Goal: Task Accomplishment & Management: Manage account settings

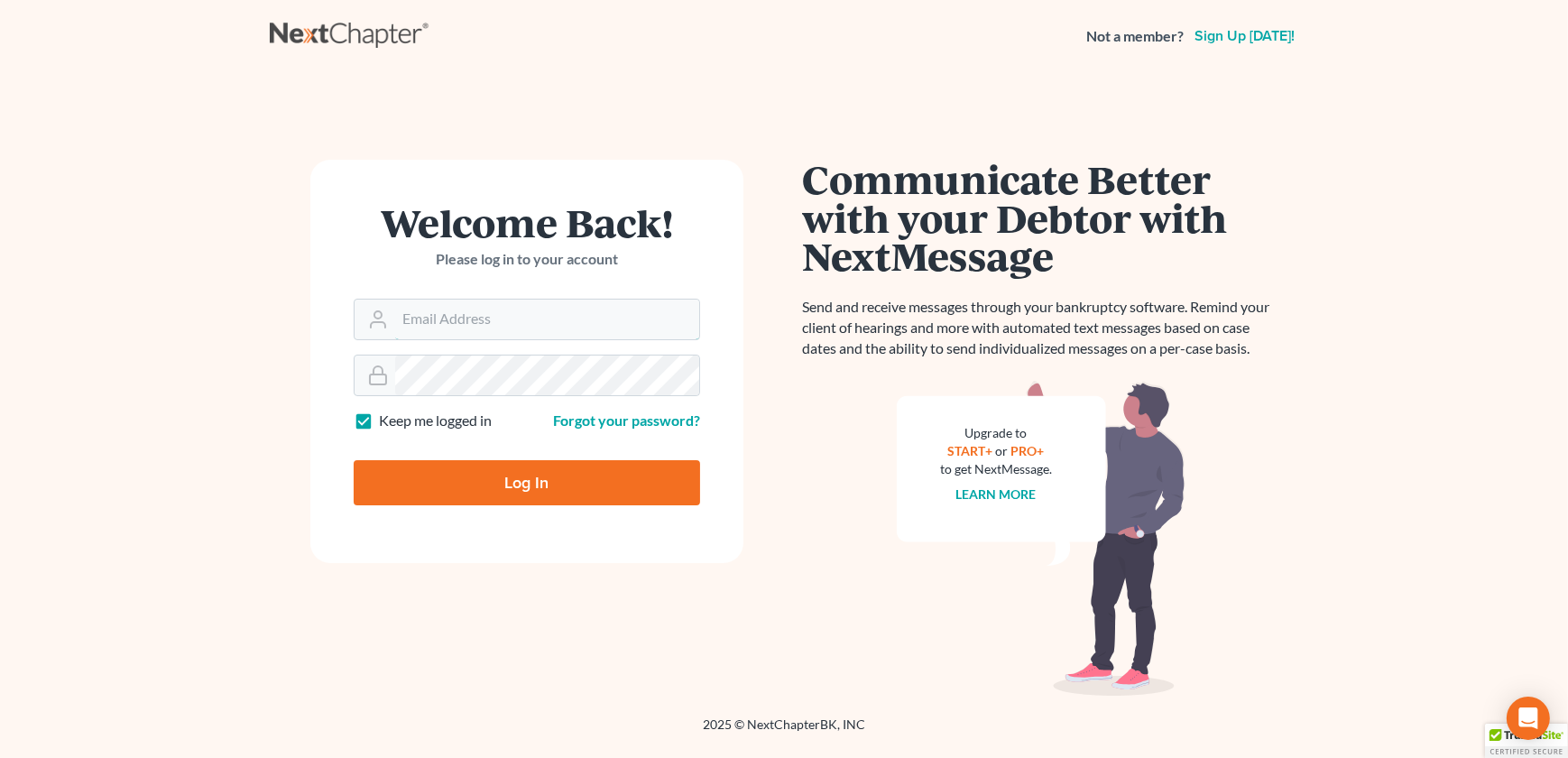
type input "[EMAIL_ADDRESS][DOMAIN_NAME]"
click at [523, 476] on input "Log In" at bounding box center [527, 482] width 347 height 45
type input "Thinking..."
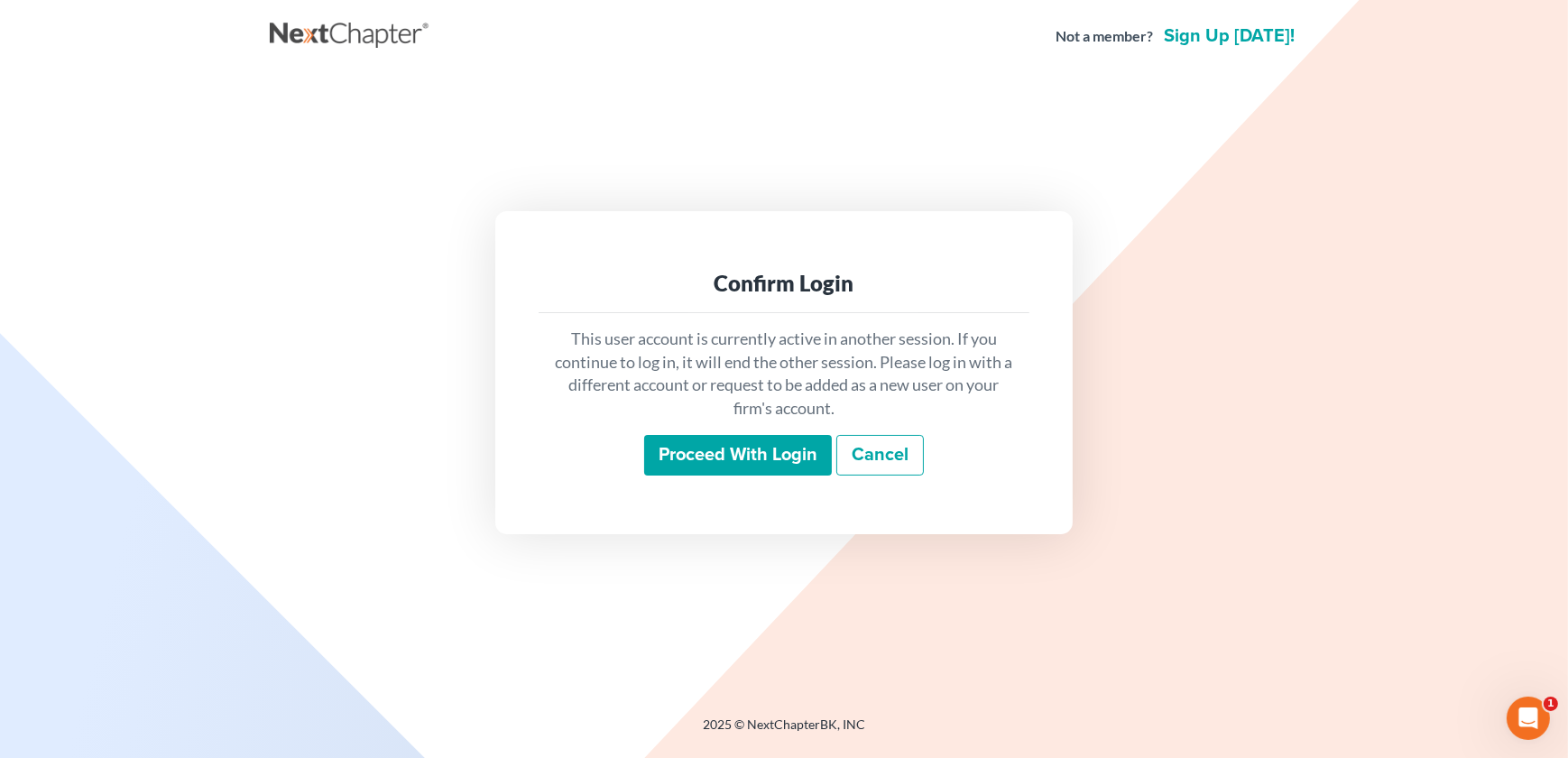
click at [726, 462] on input "Proceed with login" at bounding box center [738, 455] width 188 height 42
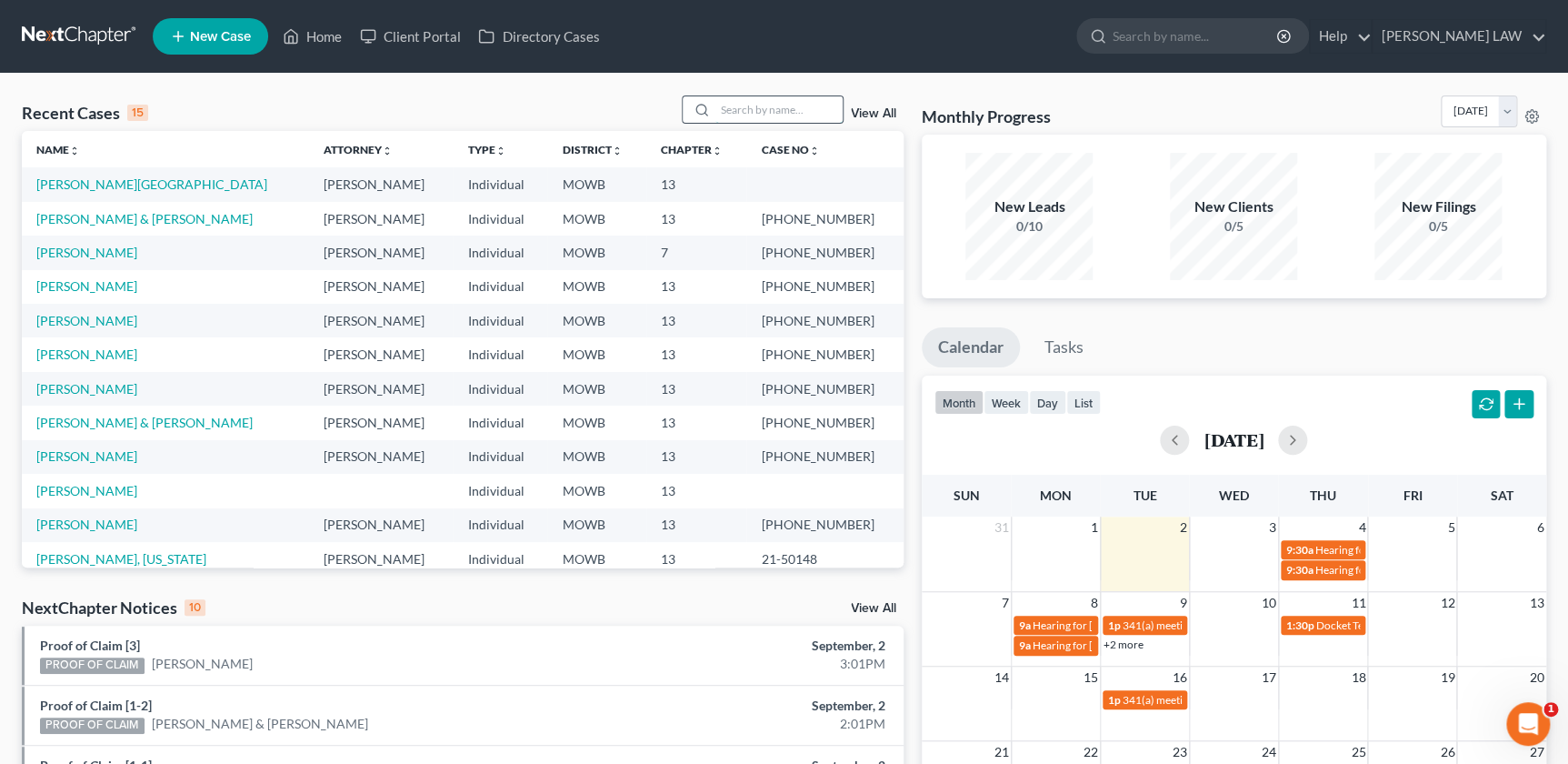
click at [754, 116] on input "search" at bounding box center [779, 109] width 127 height 27
type input "[PERSON_NAME]"
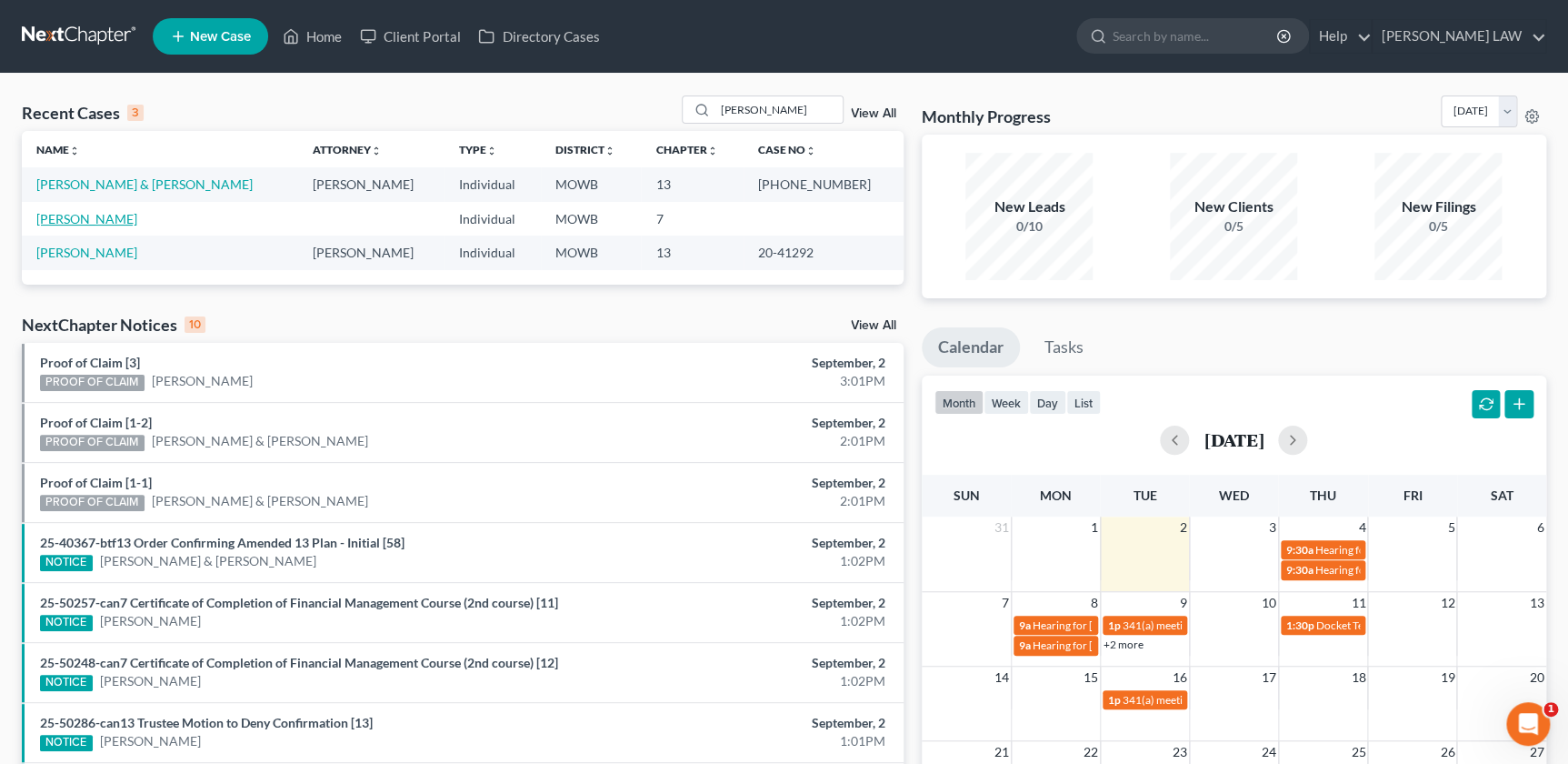
click at [50, 219] on link "[PERSON_NAME]" at bounding box center [87, 219] width 101 height 15
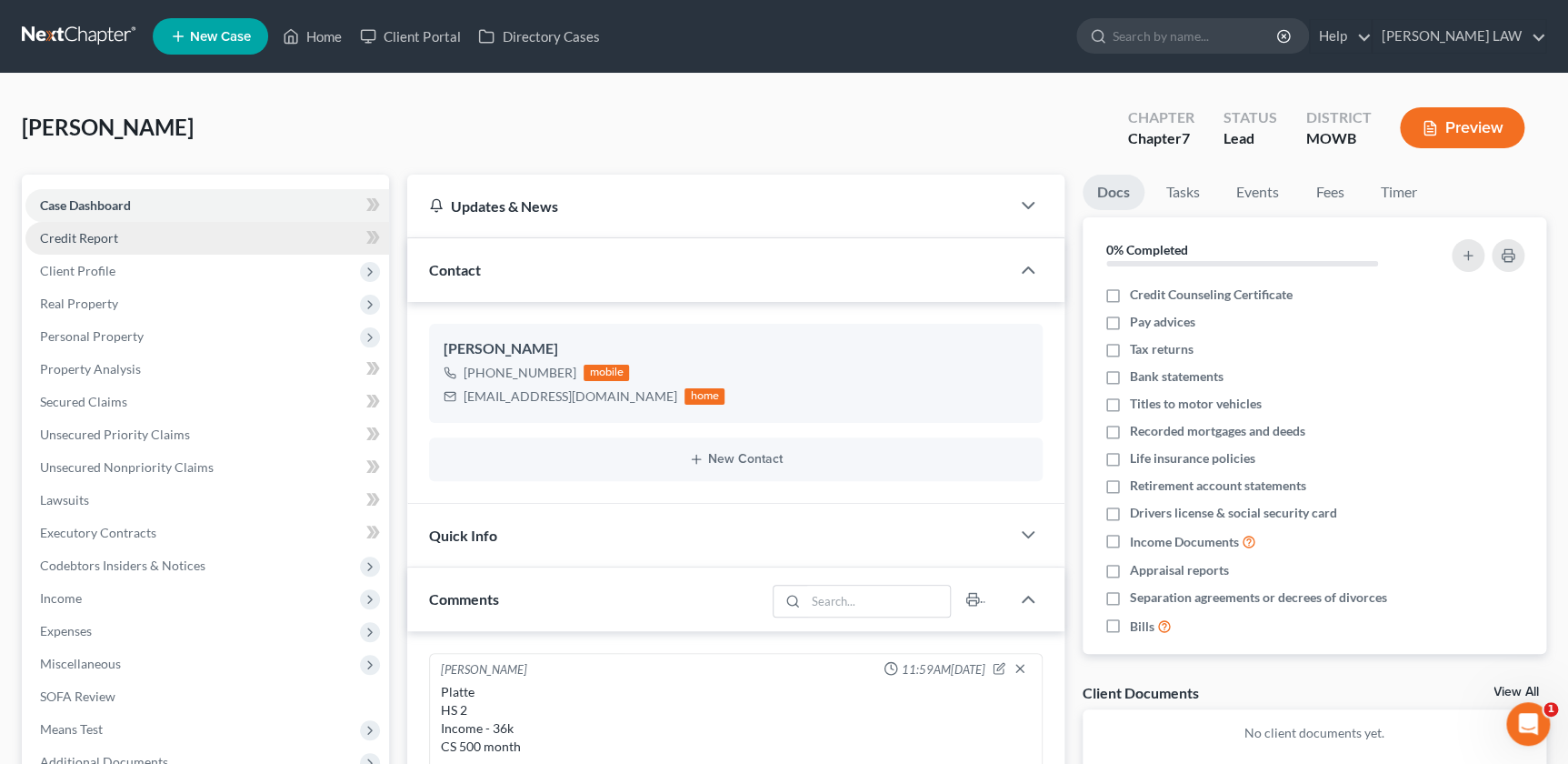
scroll to position [223, 0]
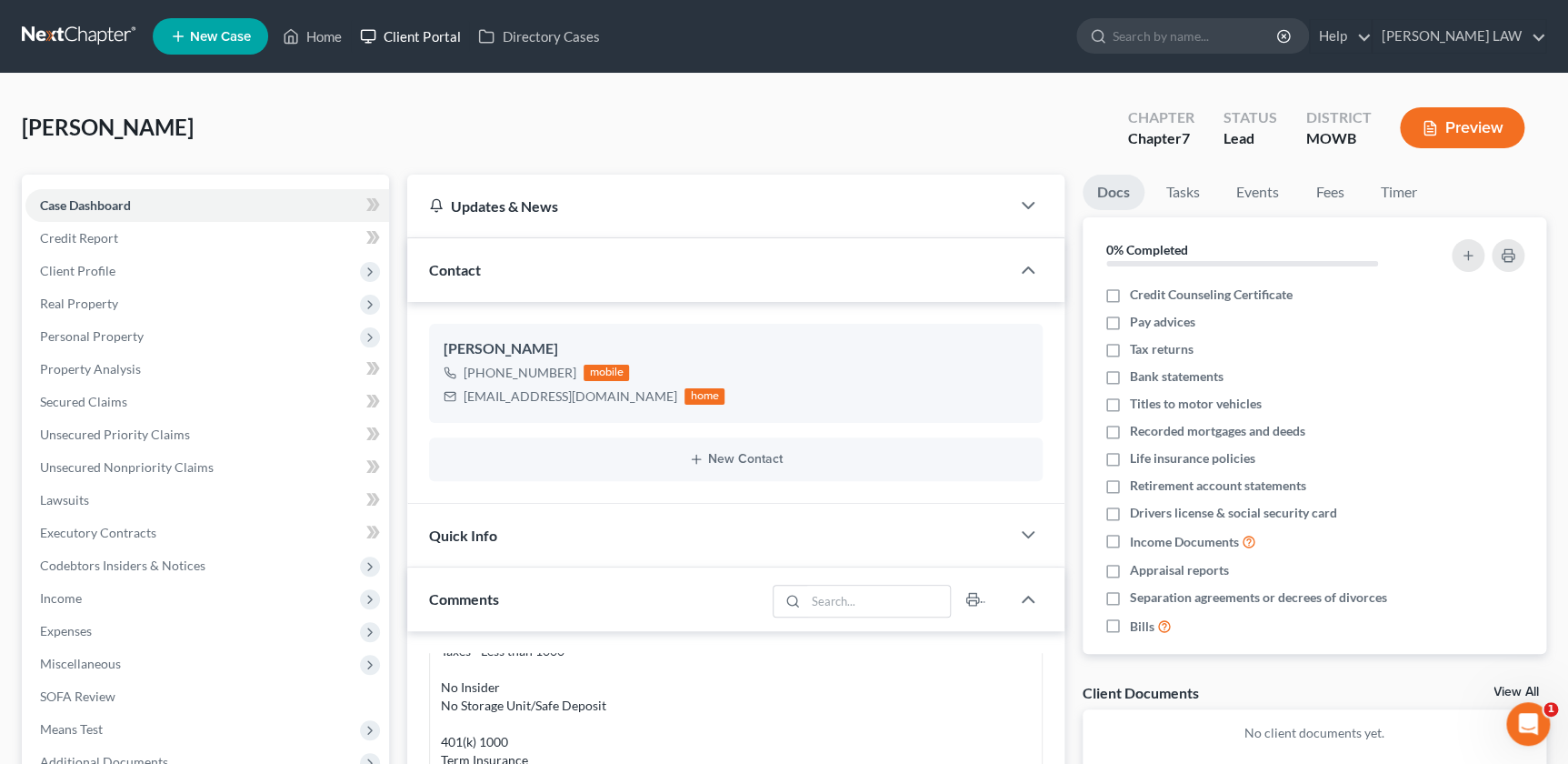
click at [424, 36] on link "Client Portal" at bounding box center [410, 36] width 118 height 32
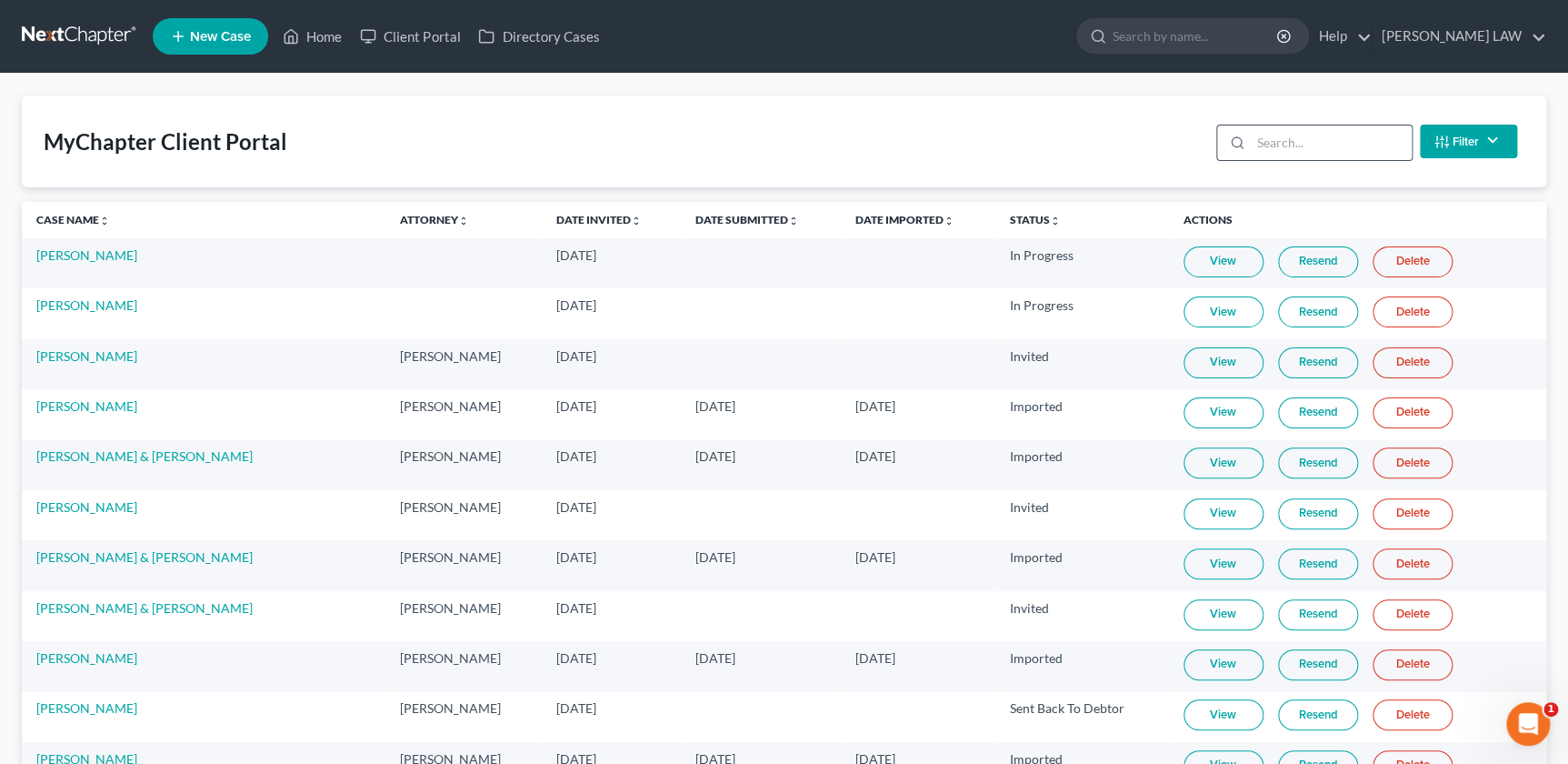
click at [1245, 153] on div at bounding box center [1233, 143] width 33 height 34
click at [1273, 136] on input "search" at bounding box center [1331, 143] width 161 height 34
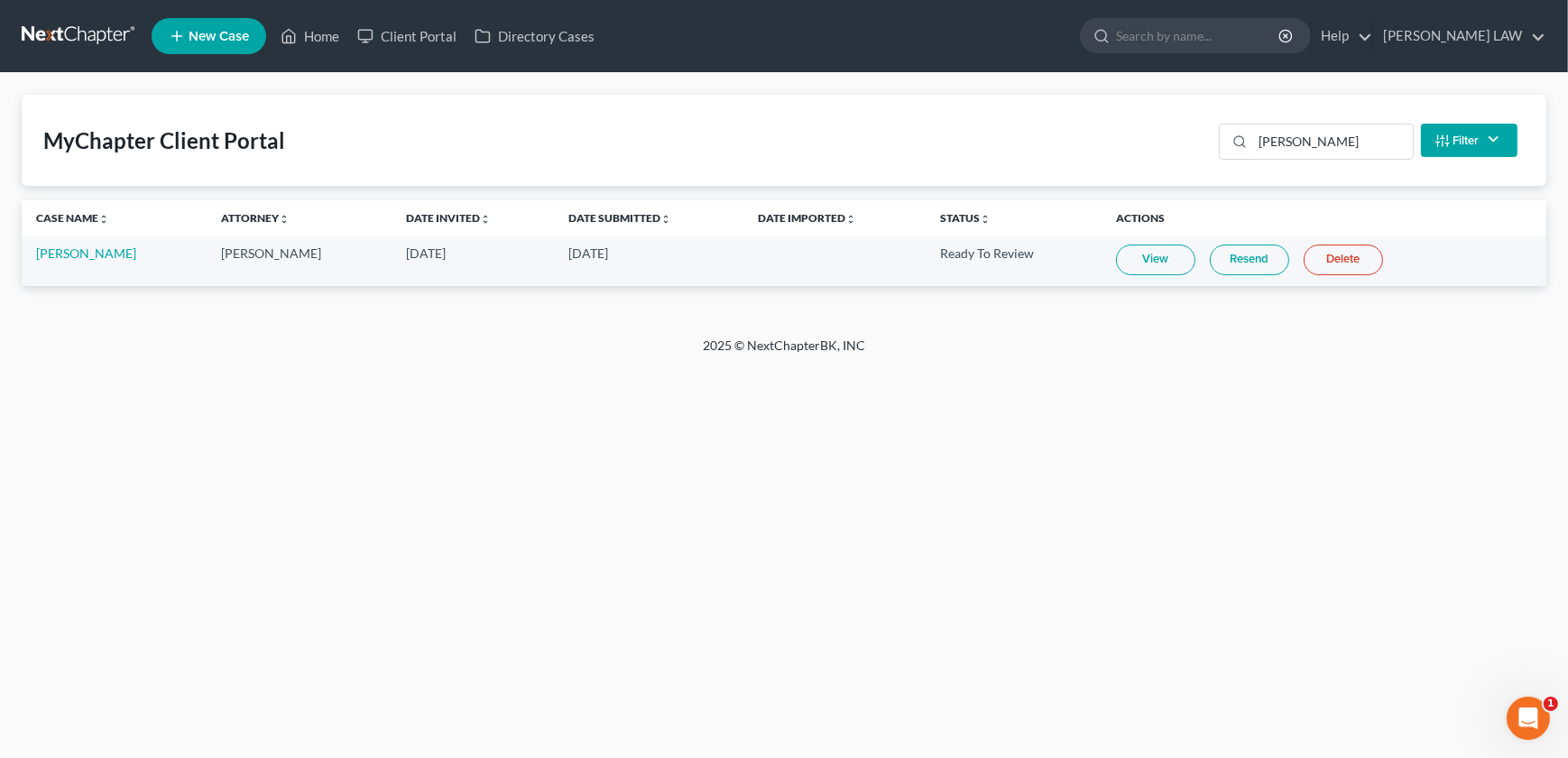
click at [1133, 259] on link "View" at bounding box center [1156, 260] width 79 height 30
drag, startPoint x: 1287, startPoint y: 143, endPoint x: 1209, endPoint y: 125, distance: 80.0
click at [1209, 125] on div "MyChapter Client Portal [PERSON_NAME] Filter Status Filter... Invited In Progre…" at bounding box center [784, 140] width 1525 height 91
drag, startPoint x: 1343, startPoint y: 136, endPoint x: 1160, endPoint y: 153, distance: 183.8
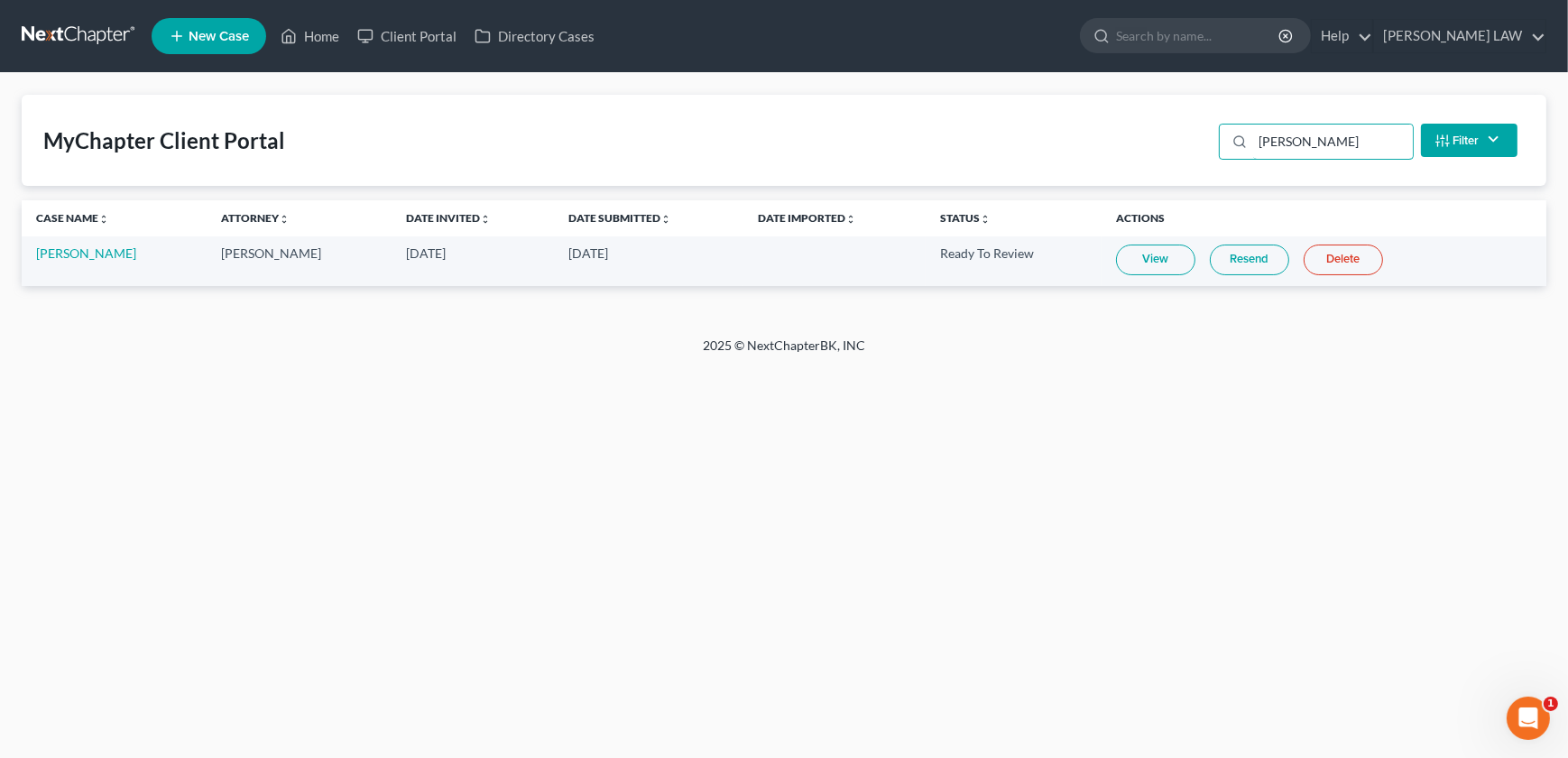
click at [1160, 153] on div "MyChapter Client Portal [PERSON_NAME] Filter Status Filter... Invited In Progre…" at bounding box center [784, 140] width 1525 height 91
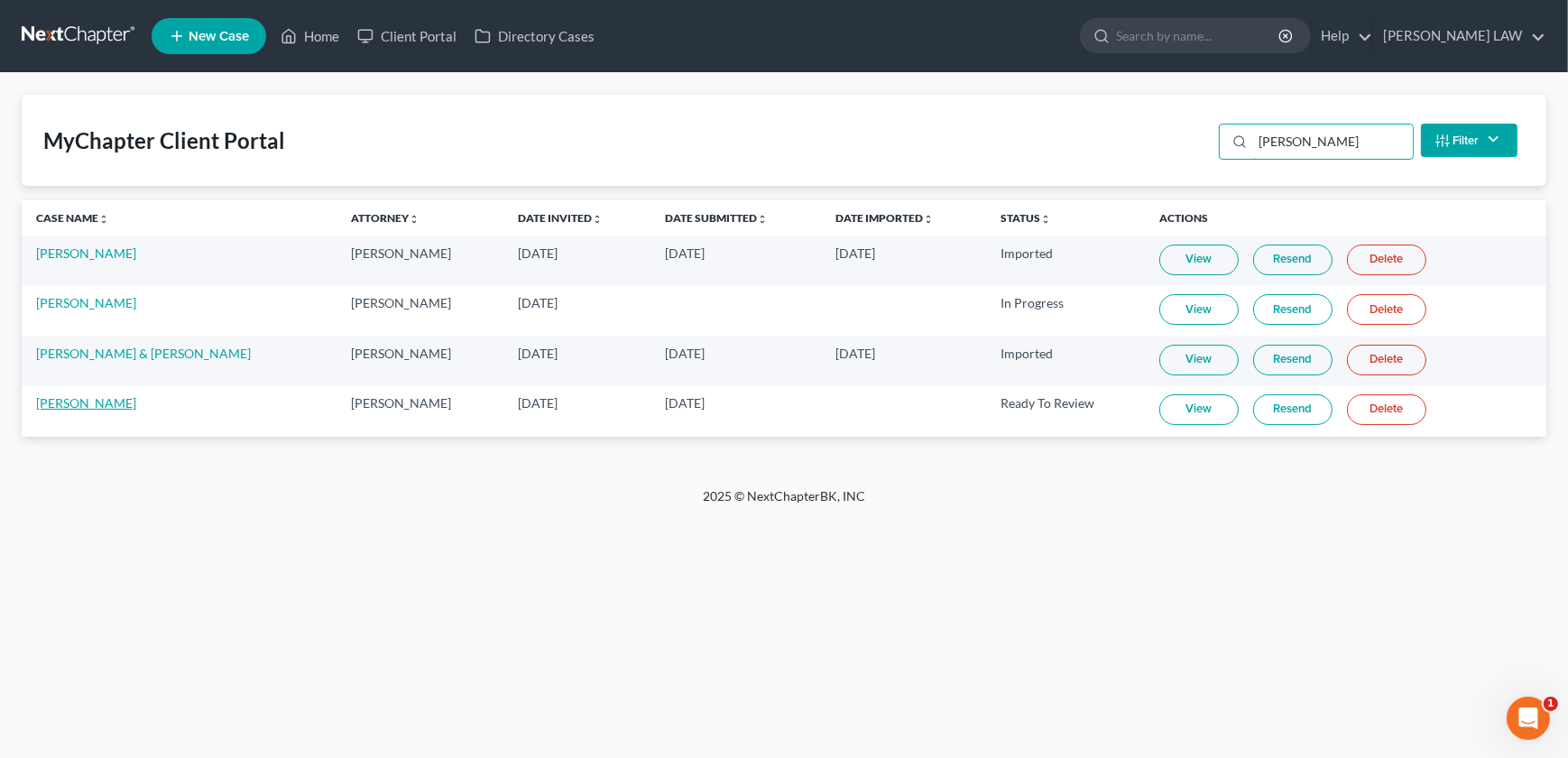
type input "[PERSON_NAME]"
click at [72, 408] on link "[PERSON_NAME]" at bounding box center [86, 402] width 100 height 15
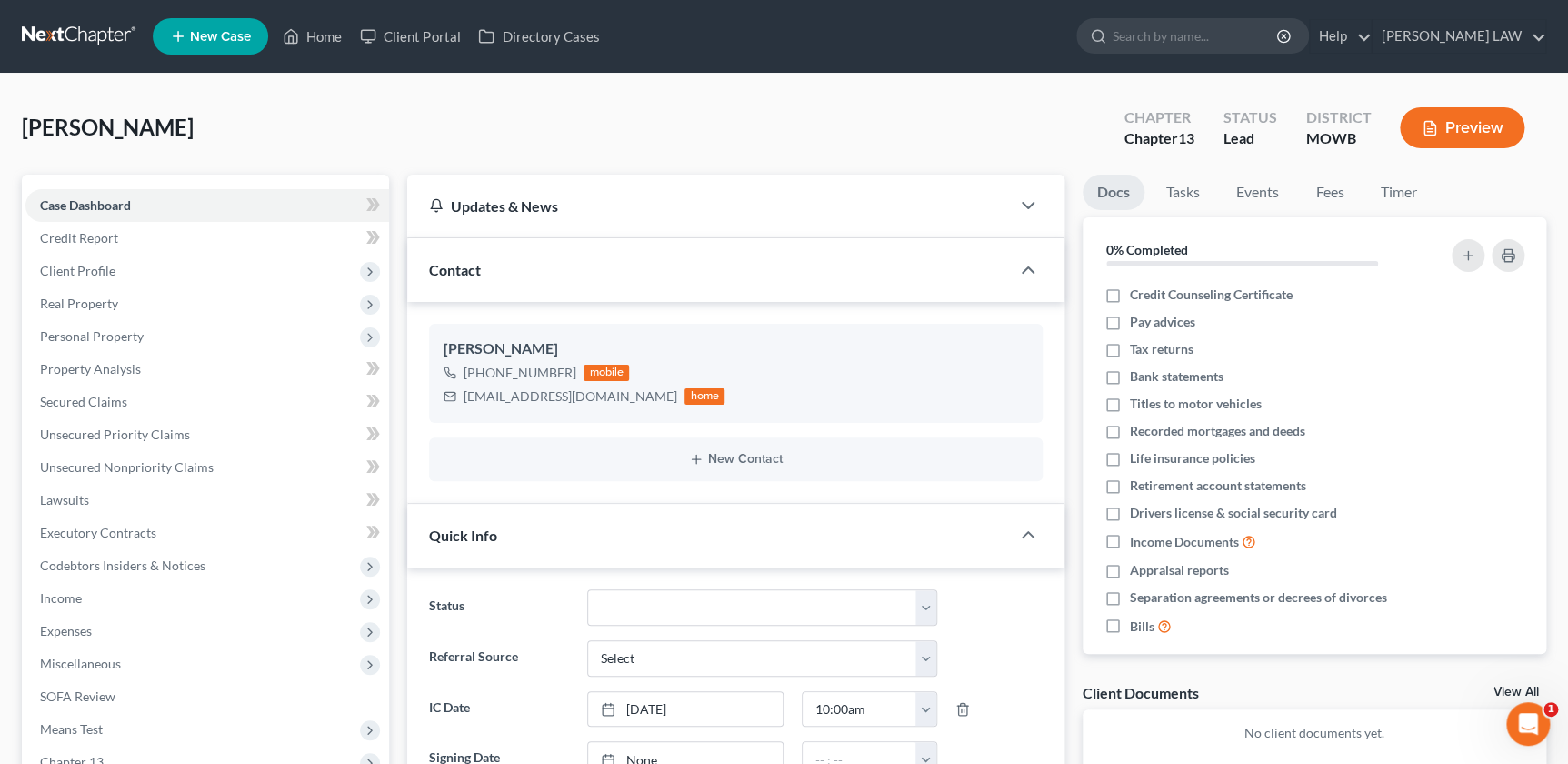
scroll to position [241, 0]
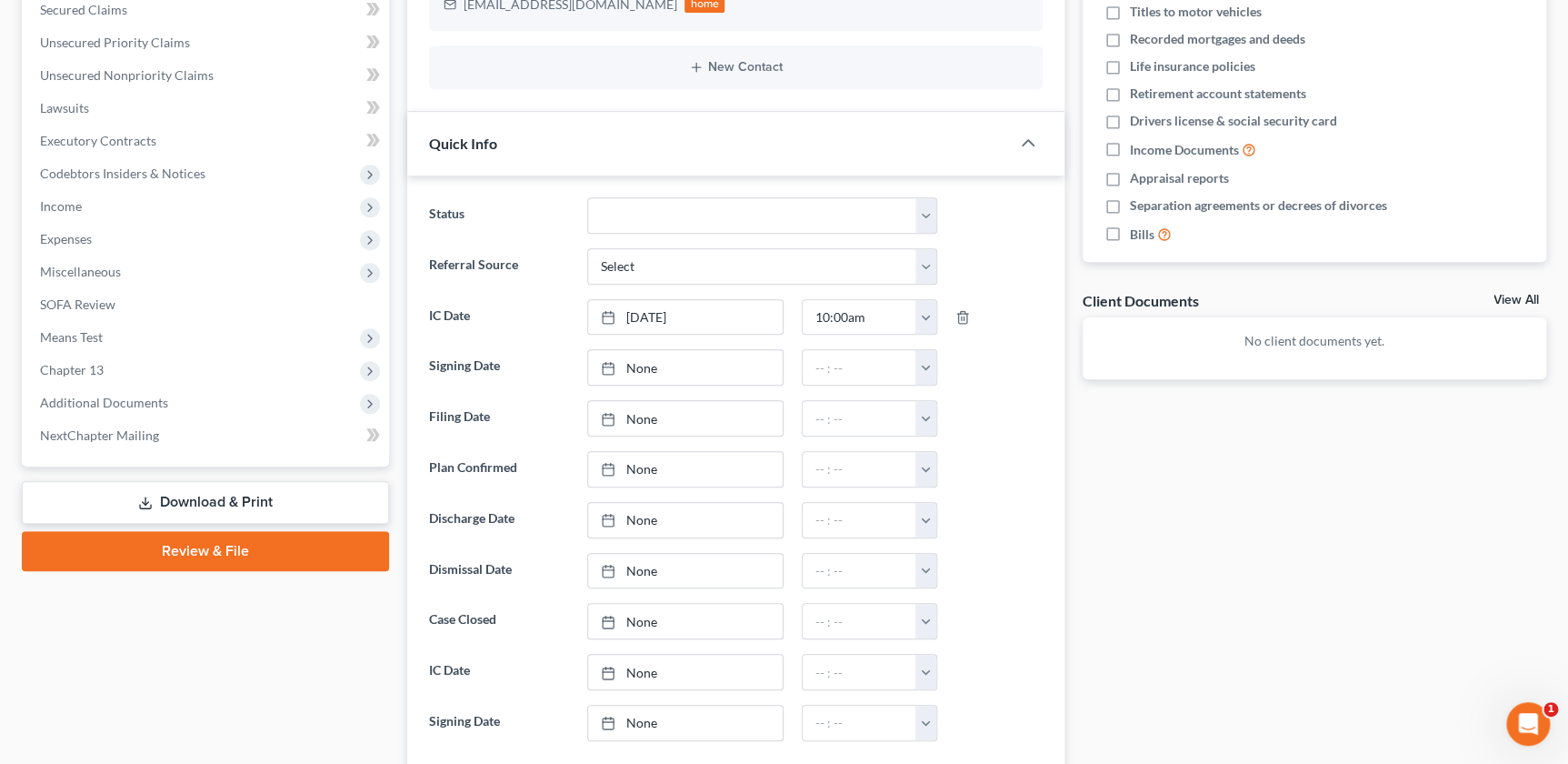
scroll to position [397, 0]
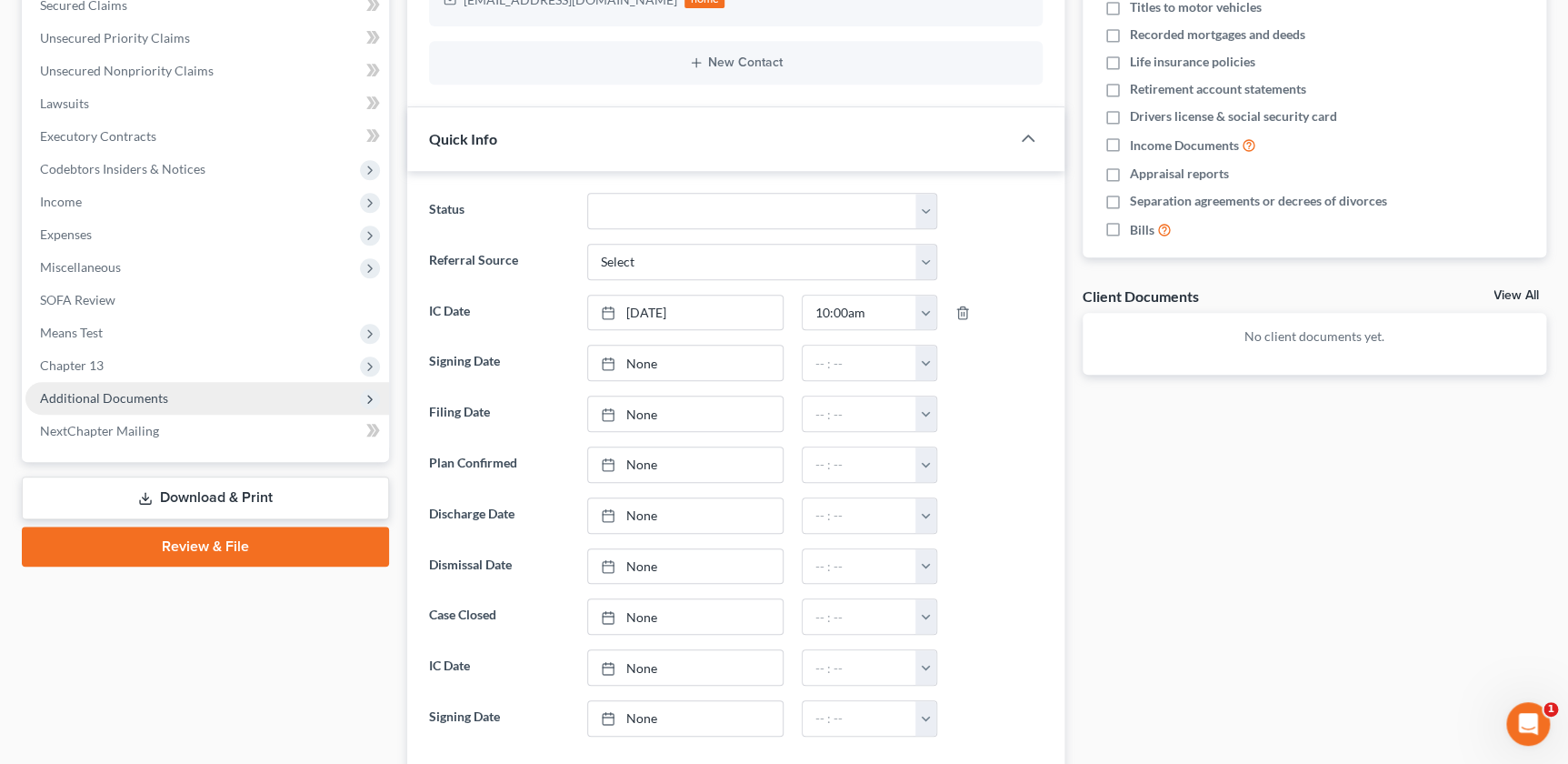
click at [130, 385] on span "Additional Documents" at bounding box center [207, 398] width 363 height 32
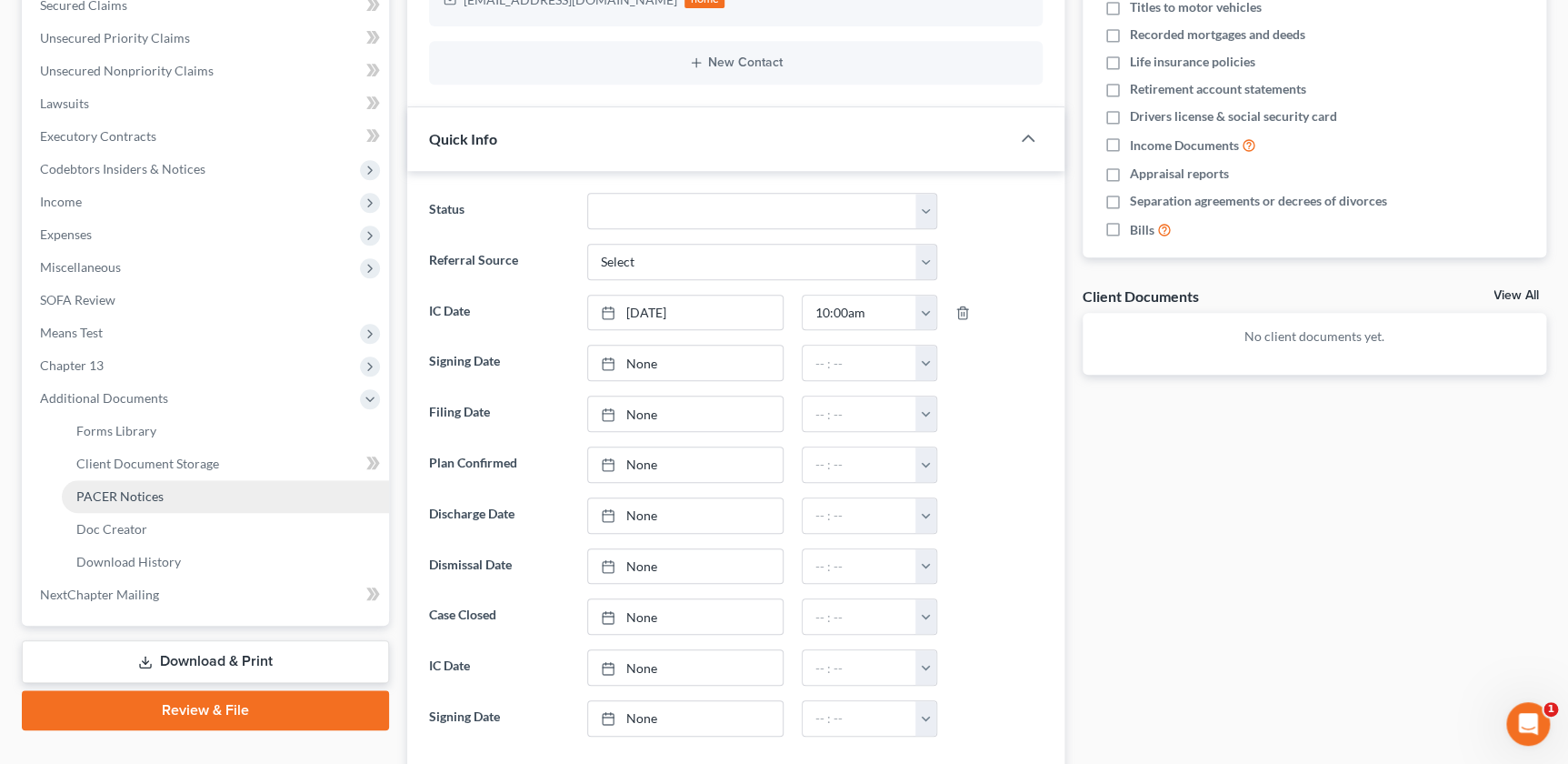
click at [184, 499] on link "PACER Notices" at bounding box center [225, 496] width 327 height 32
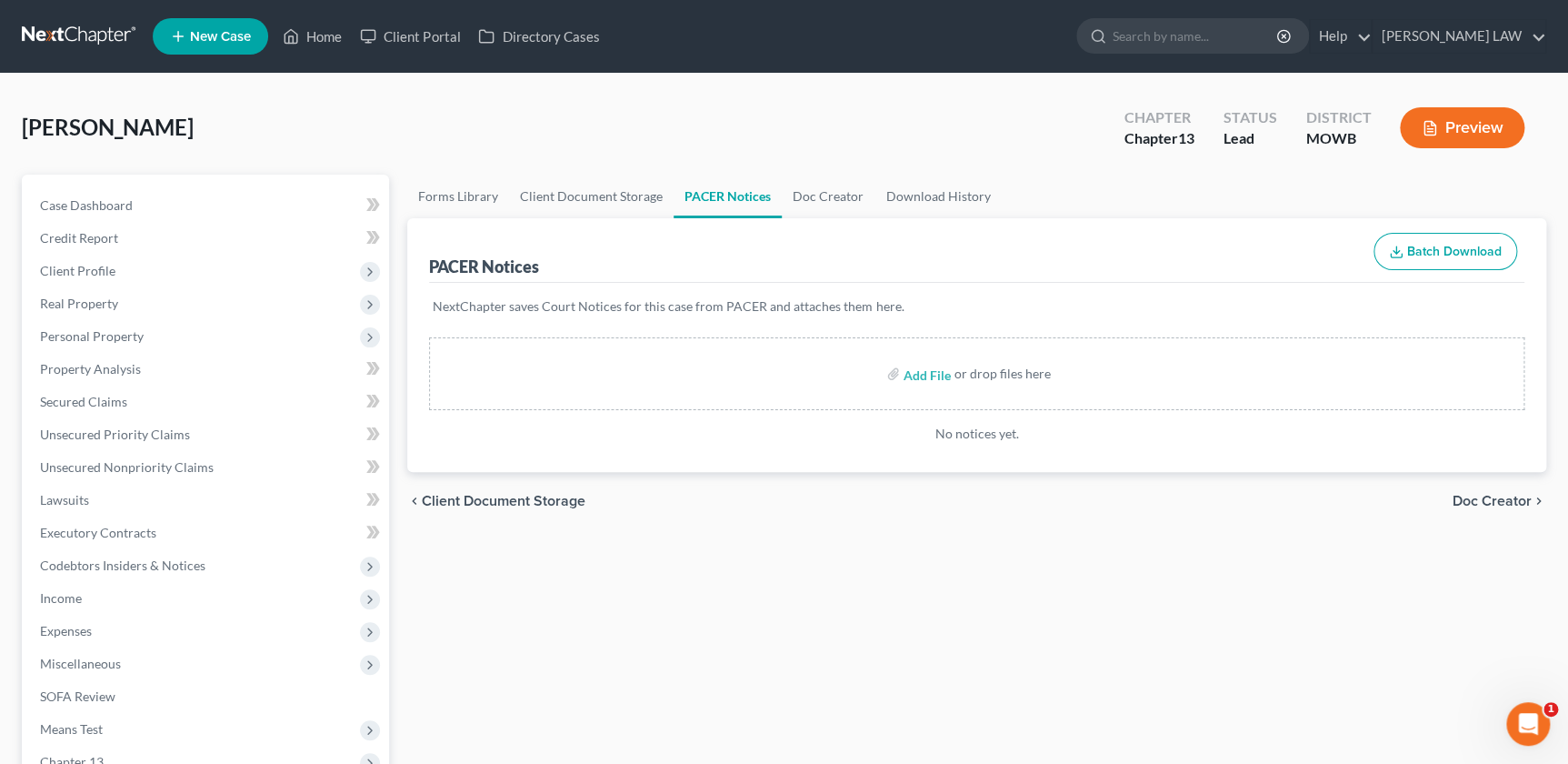
click at [1081, 609] on div "Forms Library Client Document Storage PACER Notices Doc Creator Download Histor…" at bounding box center [976, 650] width 1157 height 951
click at [105, 207] on span "Case Dashboard" at bounding box center [86, 205] width 92 height 15
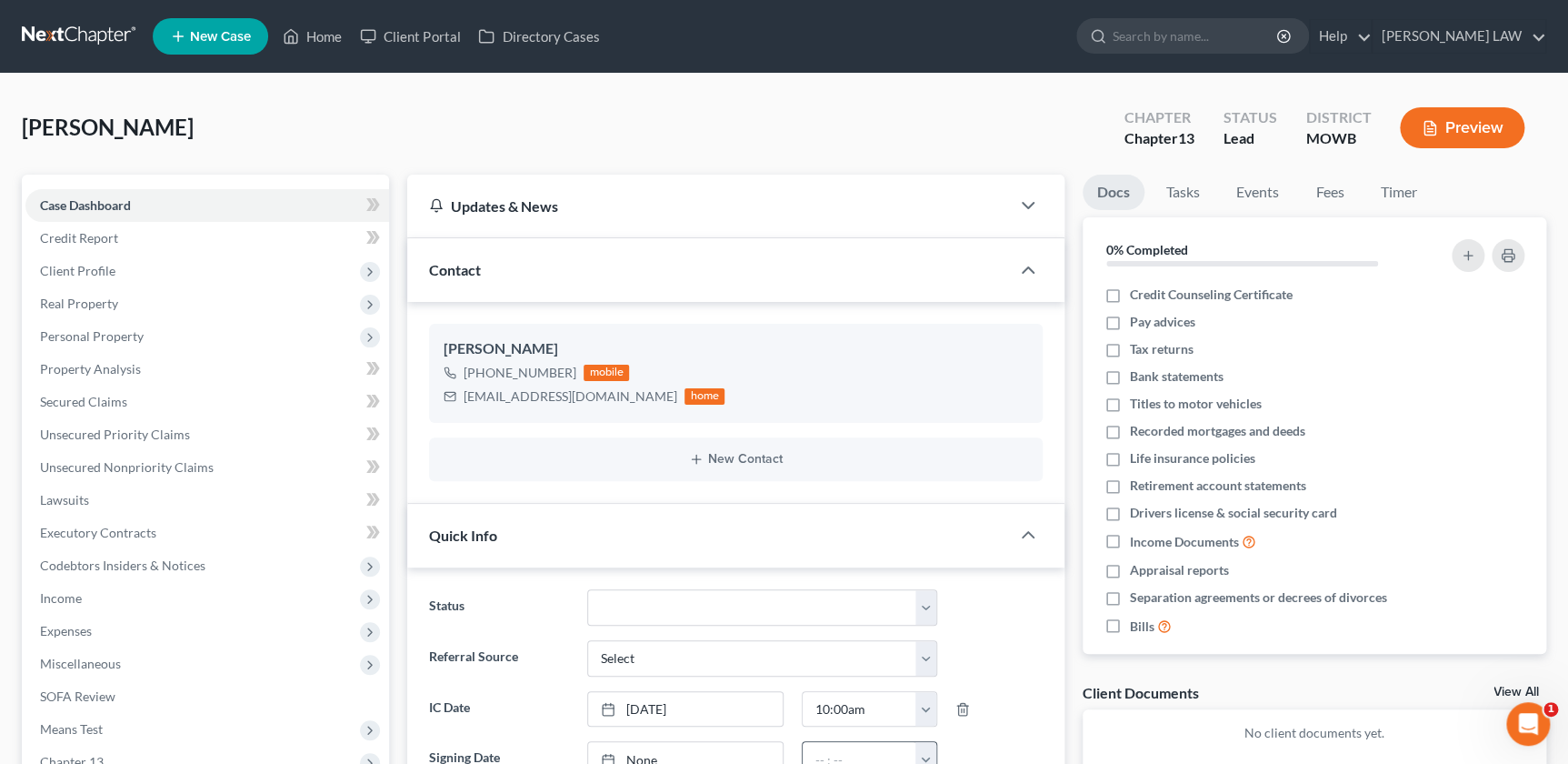
scroll to position [241, 0]
click at [412, 35] on link "Client Portal" at bounding box center [410, 36] width 118 height 32
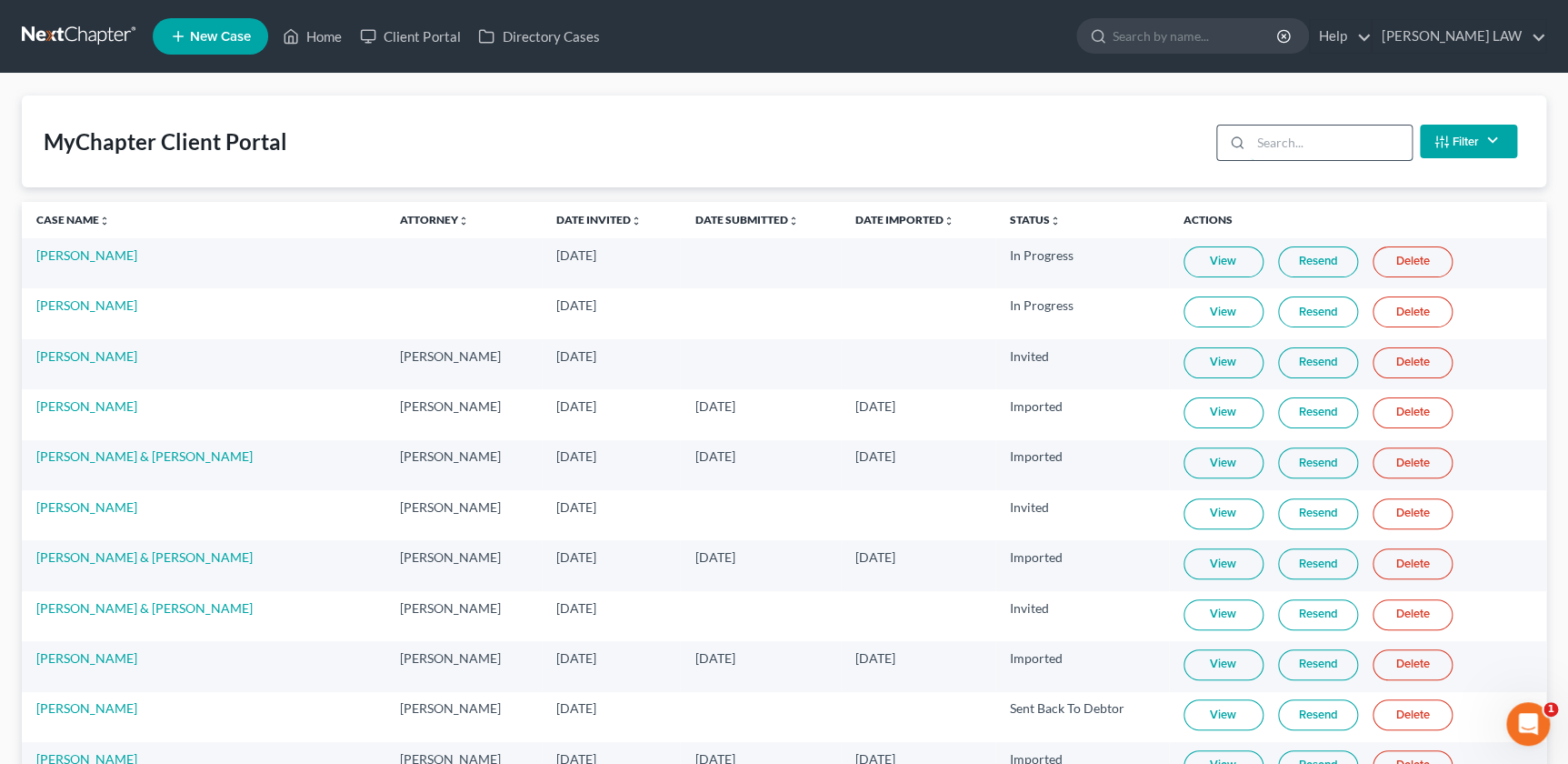
click at [1304, 153] on input "search" at bounding box center [1331, 143] width 161 height 34
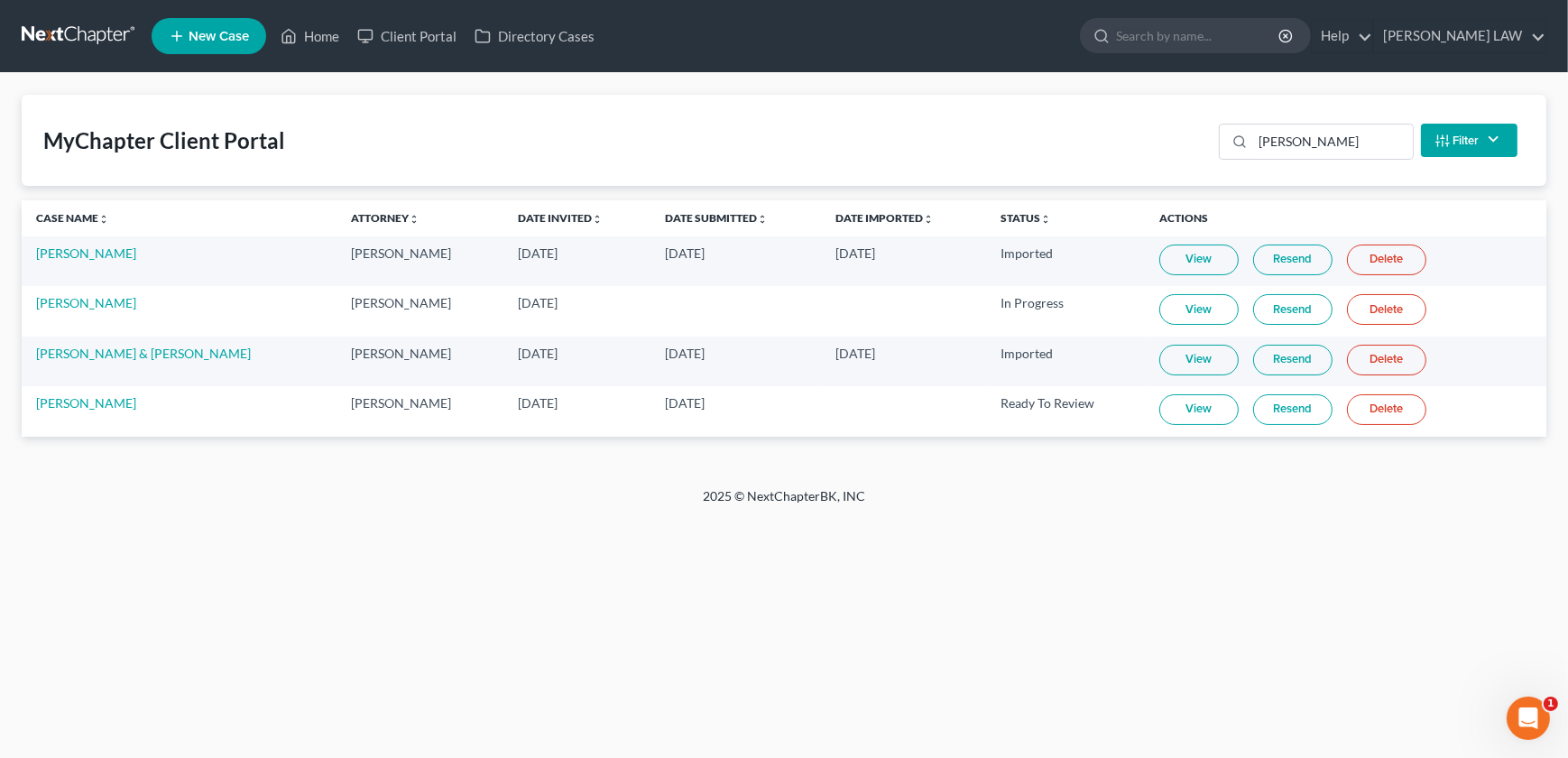
click at [1160, 397] on link "View" at bounding box center [1200, 410] width 79 height 30
click at [1279, 141] on input "[PERSON_NAME]" at bounding box center [1333, 142] width 160 height 34
drag, startPoint x: 1286, startPoint y: 144, endPoint x: 1187, endPoint y: 144, distance: 99.0
click at [1187, 144] on div "MyChapter Client Portal [PERSON_NAME] Filter Status Filter... Invited In Progre…" at bounding box center [784, 140] width 1525 height 91
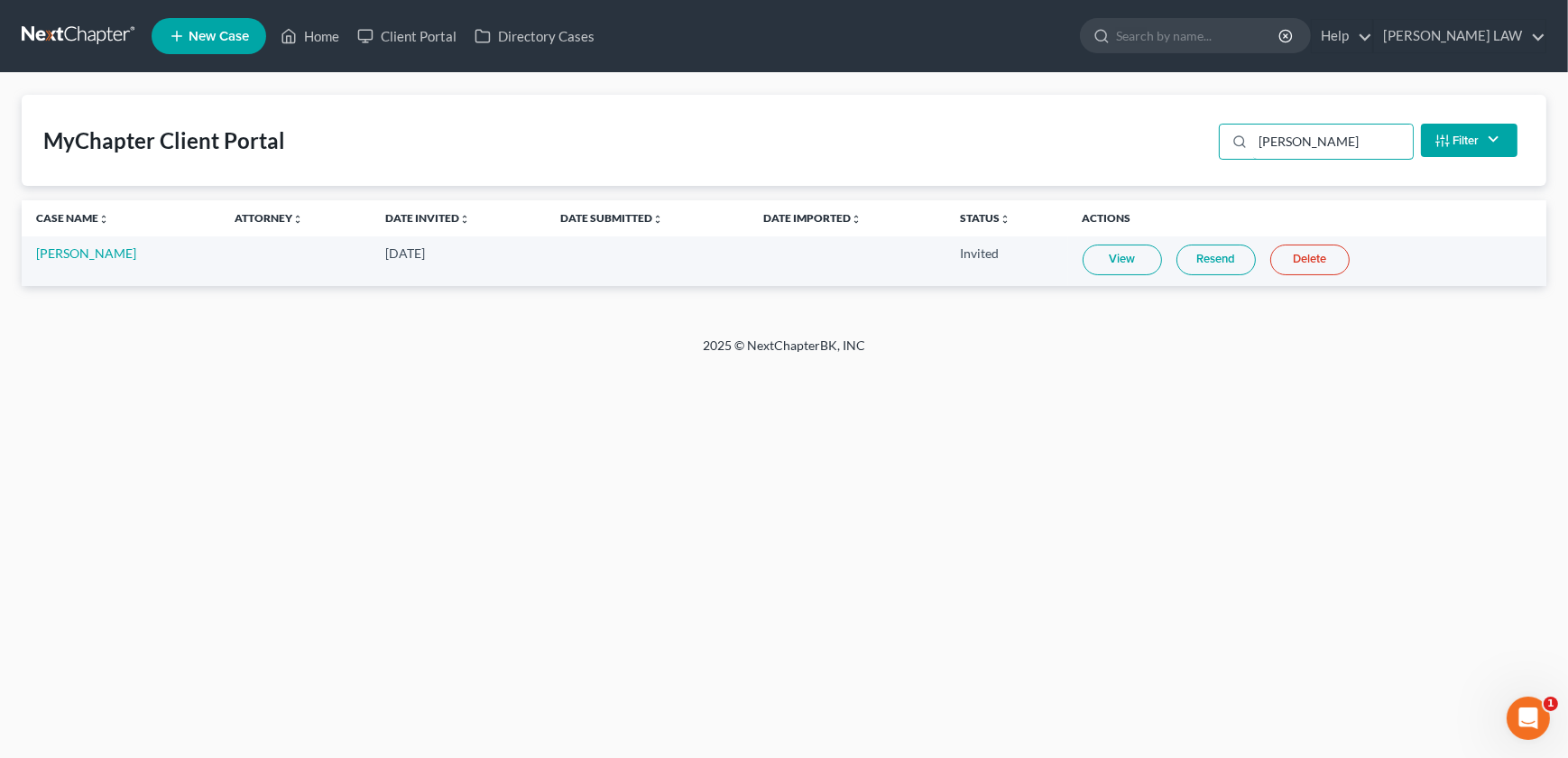
type input "[PERSON_NAME]"
click at [1122, 263] on link "View" at bounding box center [1122, 260] width 79 height 30
click at [57, 250] on link "[PERSON_NAME]" at bounding box center [86, 253] width 100 height 15
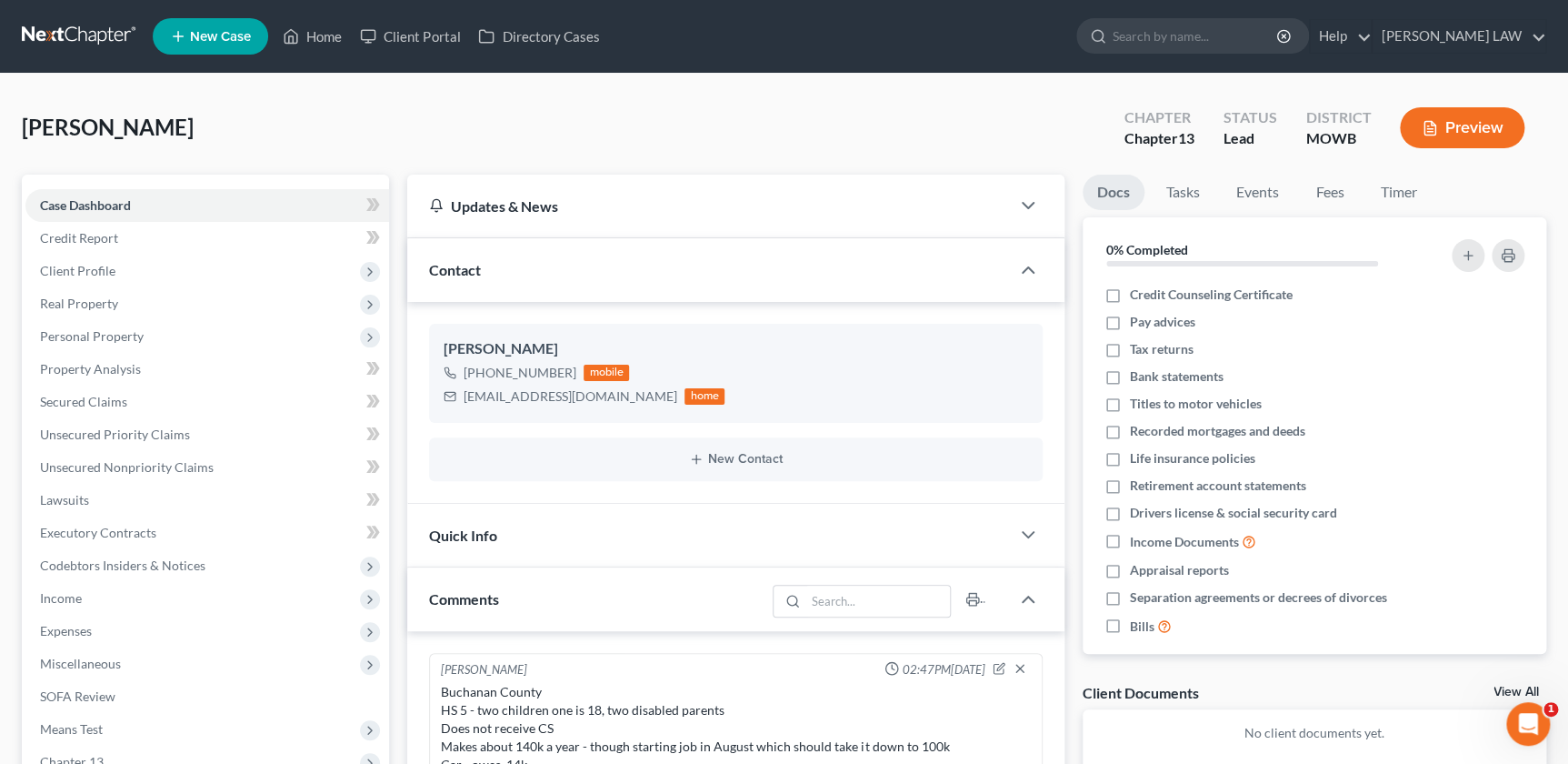
click at [936, 506] on div "Quick Info" at bounding box center [708, 535] width 601 height 63
